Goal: Find specific page/section: Find specific page/section

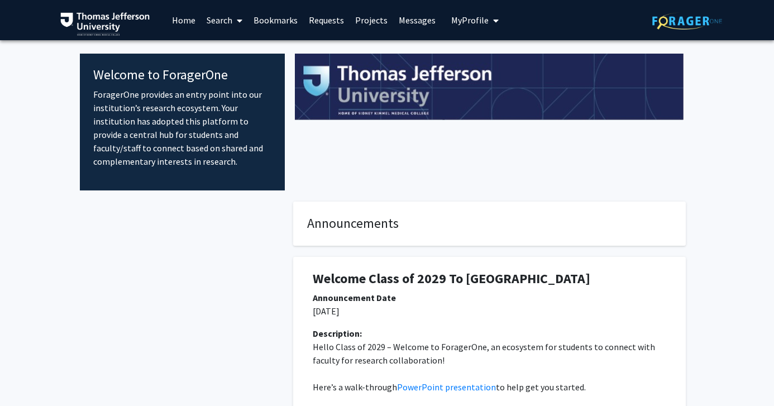
click at [279, 23] on link "Bookmarks" at bounding box center [275, 20] width 55 height 39
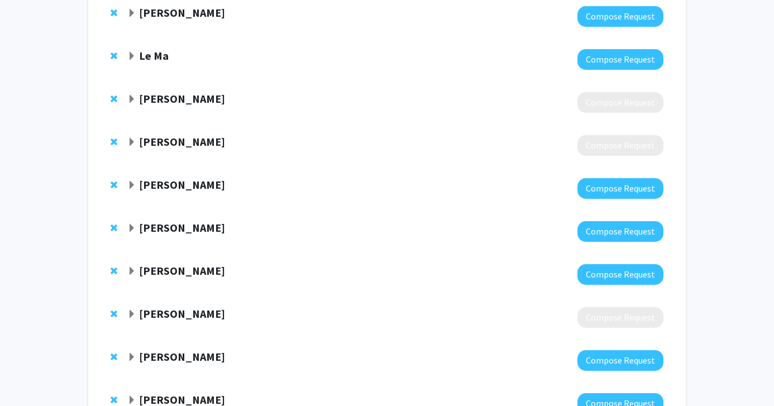
scroll to position [294, 0]
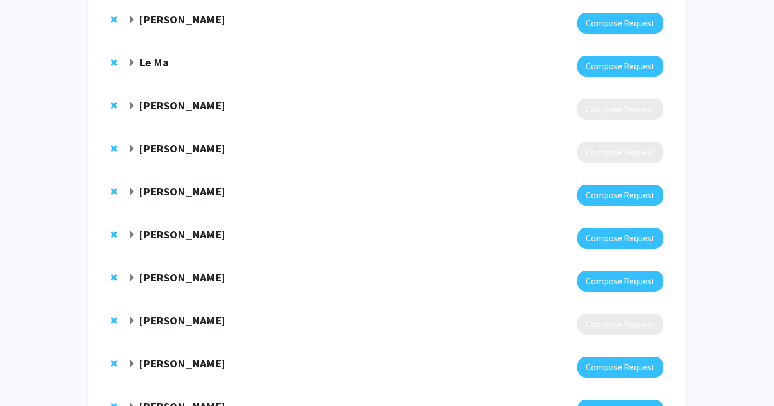
click at [132, 148] on span "Expand Meghan Harrison Bookmark" at bounding box center [131, 149] width 9 height 9
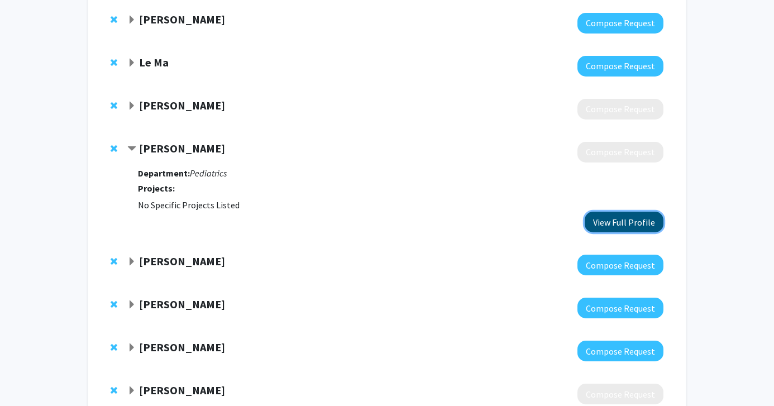
click at [604, 214] on button "View Full Profile" at bounding box center [624, 222] width 79 height 21
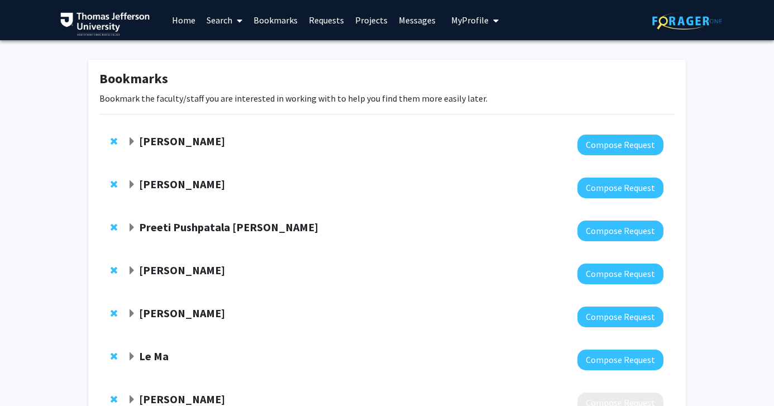
click at [325, 18] on link "Requests" at bounding box center [326, 20] width 46 height 39
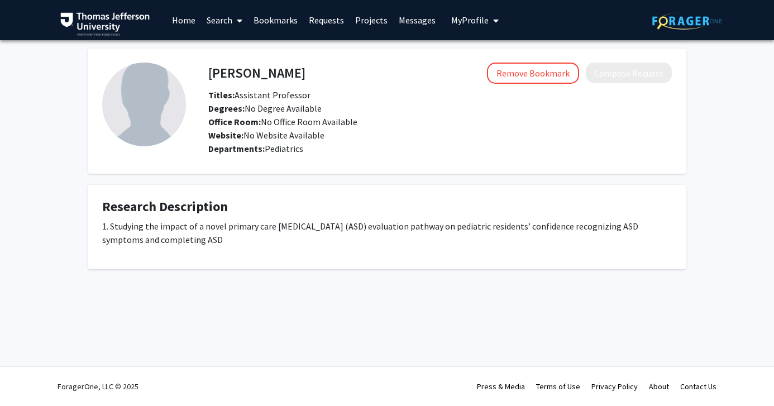
drag, startPoint x: 230, startPoint y: 240, endPoint x: 111, endPoint y: 225, distance: 119.3
click at [111, 225] on p "1. Studying the impact of a novel primary care autism spectrum disorder (ASD) e…" at bounding box center [387, 233] width 570 height 27
copy p "Studying the impact of a novel primary care autism spectrum disorder (ASD) eval…"
click at [111, 225] on p "1. Studying the impact of a novel primary care autism spectrum disorder (ASD) e…" at bounding box center [387, 233] width 570 height 27
drag, startPoint x: 203, startPoint y: 227, endPoint x: 431, endPoint y: 227, distance: 228.5
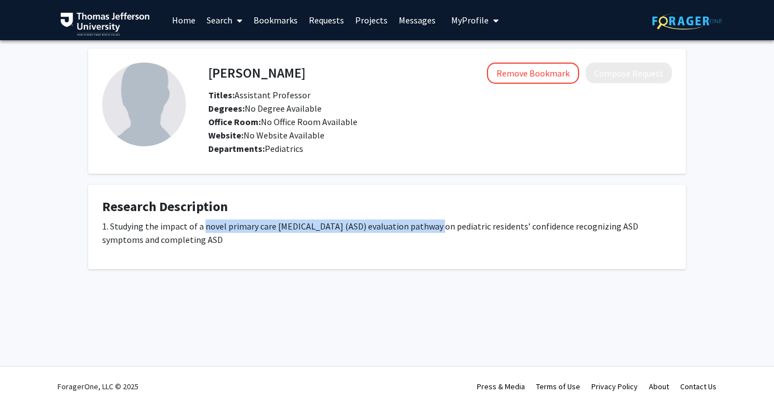
click at [431, 227] on p "1. Studying the impact of a novel primary care autism spectrum disorder (ASD) e…" at bounding box center [387, 233] width 570 height 27
drag, startPoint x: 111, startPoint y: 225, endPoint x: 223, endPoint y: 241, distance: 113.5
click at [223, 242] on p "1. Studying the impact of a novel primary care autism spectrum disorder (ASD) e…" at bounding box center [387, 233] width 570 height 27
copy p "Studying the impact of a novel primary care autism spectrum disorder (ASD) eval…"
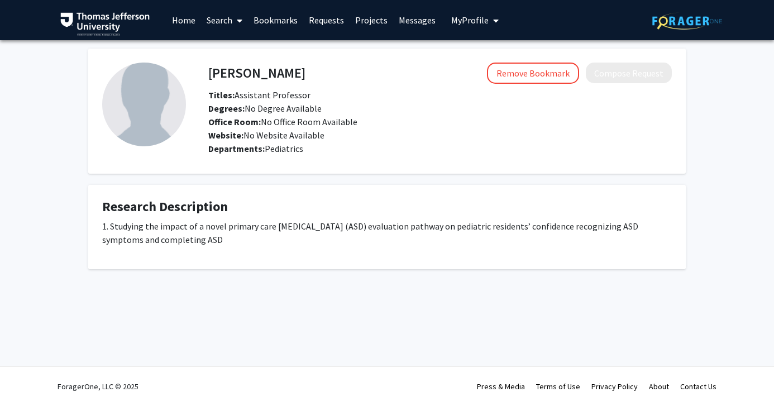
click at [223, 241] on p "1. Studying the impact of a novel primary care autism spectrum disorder (ASD) e…" at bounding box center [387, 233] width 570 height 27
